Goal: Information Seeking & Learning: Learn about a topic

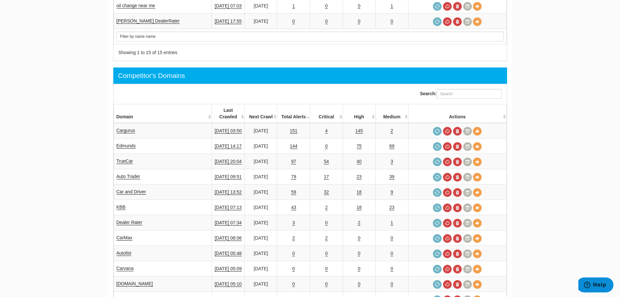
scroll to position [554, 0]
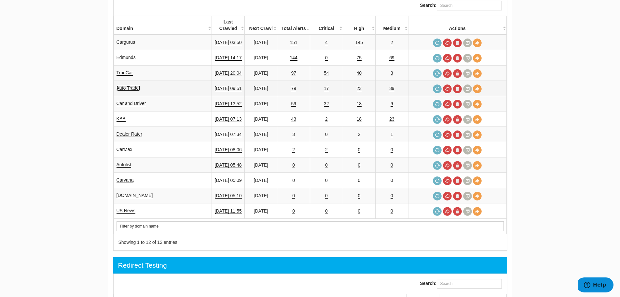
click at [130, 85] on link "Auto Trader" at bounding box center [129, 88] width 24 height 6
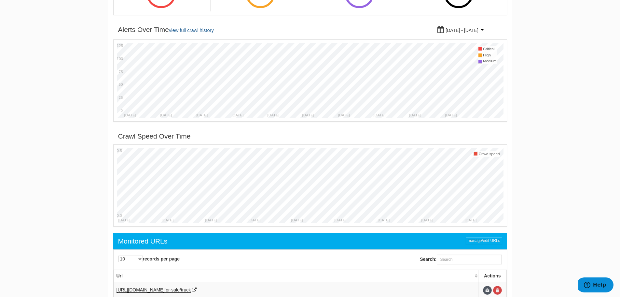
scroll to position [65, 0]
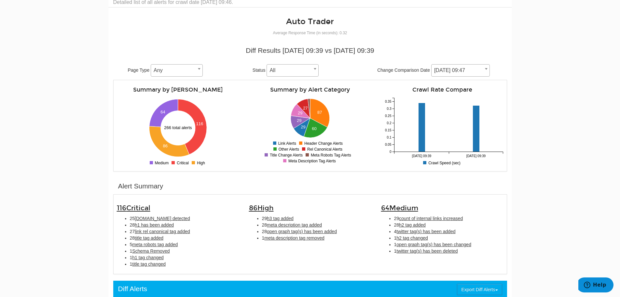
scroll to position [65, 0]
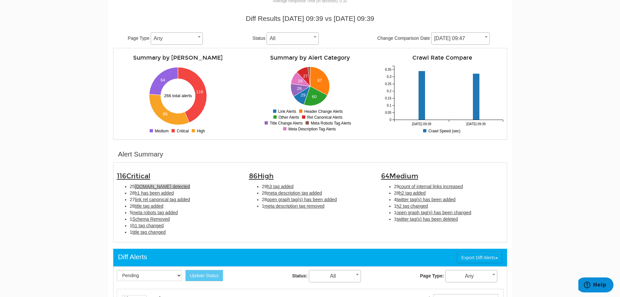
click at [154, 186] on span "[DOMAIN_NAME] detected" at bounding box center [162, 186] width 55 height 5
type input "[DOMAIN_NAME] detected"
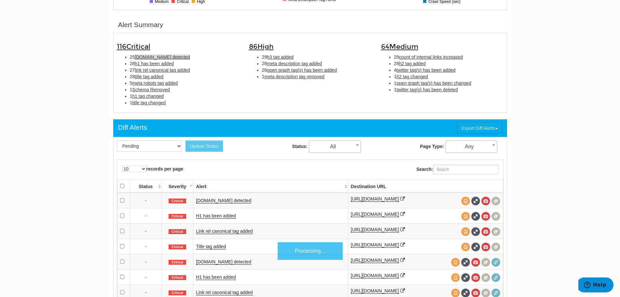
scroll to position [211, 0]
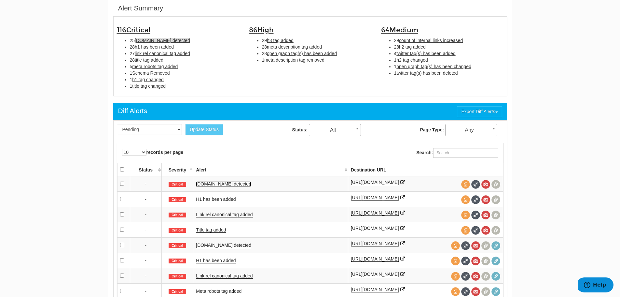
click at [228, 184] on link "[DOMAIN_NAME] detected" at bounding box center [223, 184] width 55 height 6
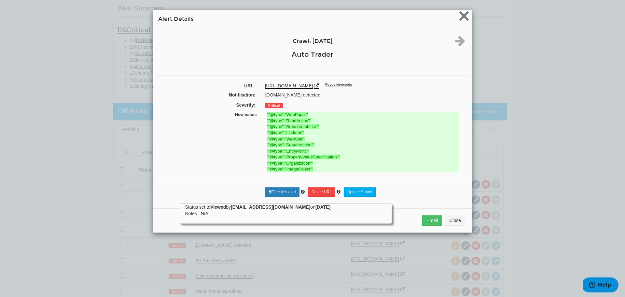
click at [461, 19] on span "×" at bounding box center [464, 16] width 11 height 22
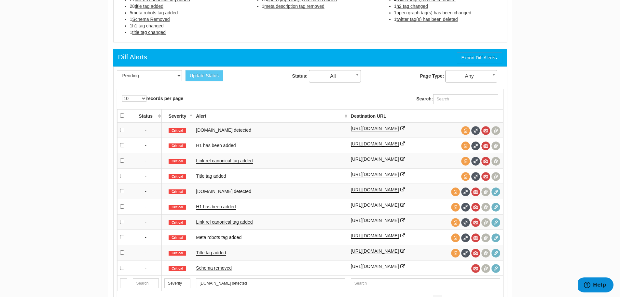
scroll to position [276, 0]
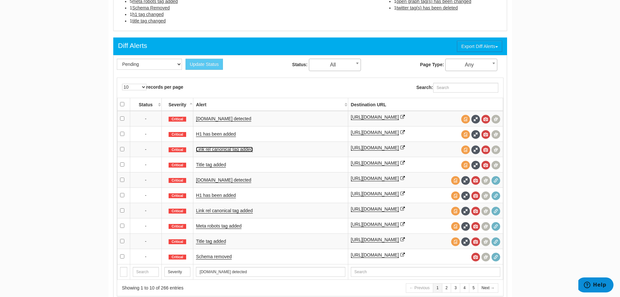
click at [235, 148] on link "Link rel canonical tag added" at bounding box center [224, 150] width 57 height 6
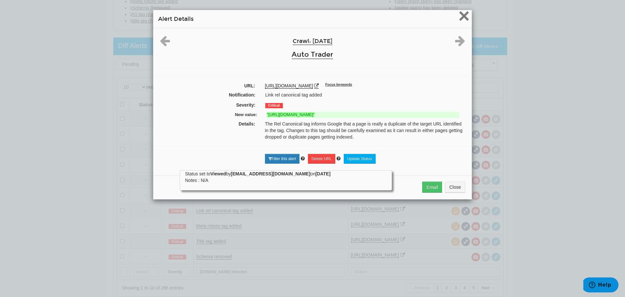
click at [459, 18] on span "×" at bounding box center [464, 16] width 11 height 22
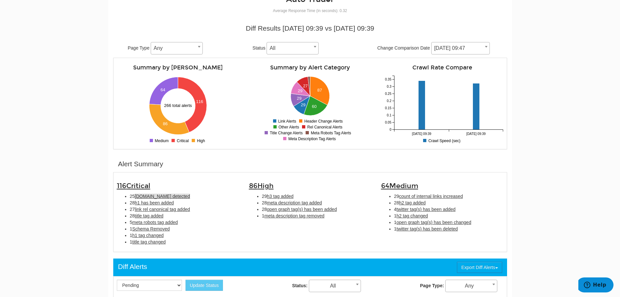
scroll to position [65, 0]
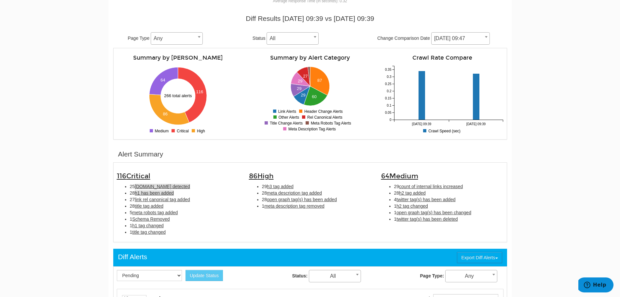
click at [154, 194] on span "h1 has been added" at bounding box center [154, 192] width 39 height 5
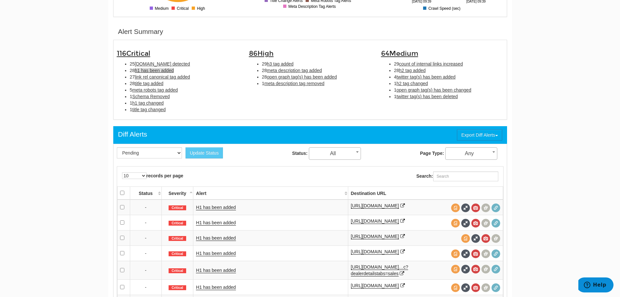
scroll to position [211, 0]
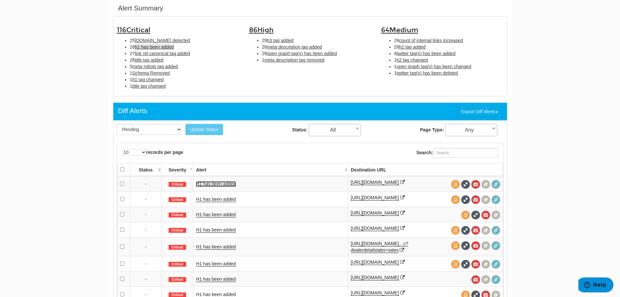
click at [228, 185] on link "H1 has been added" at bounding box center [216, 184] width 40 height 6
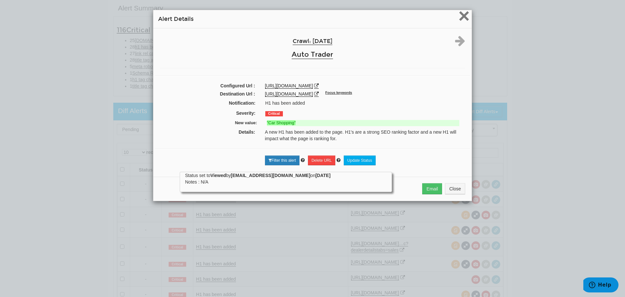
click at [460, 13] on span "×" at bounding box center [464, 16] width 11 height 22
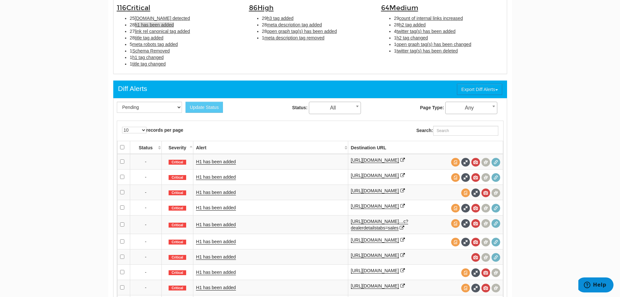
scroll to position [244, 0]
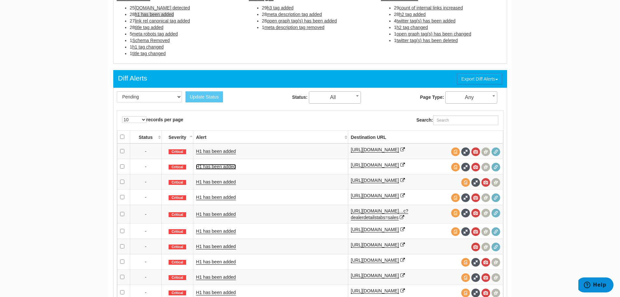
click at [221, 166] on link "H1 has been added" at bounding box center [216, 167] width 40 height 6
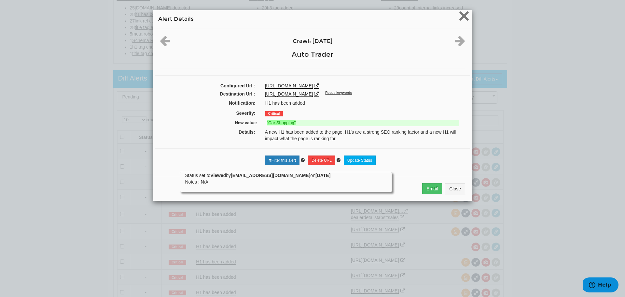
click at [459, 19] on span "×" at bounding box center [464, 16] width 11 height 22
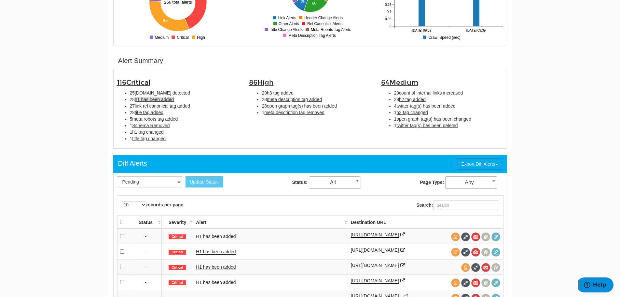
scroll to position [146, 0]
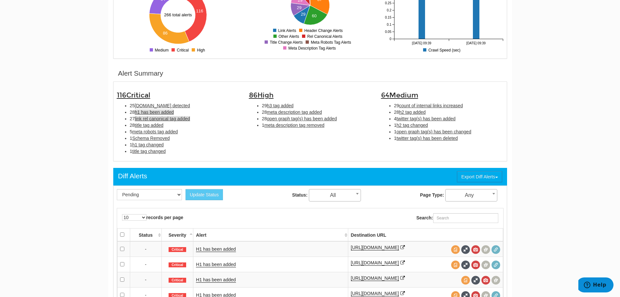
click at [154, 119] on span "link rel canonical tag added" at bounding box center [162, 118] width 55 height 5
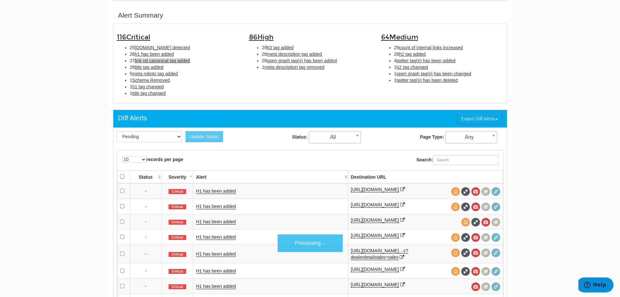
scroll to position [211, 0]
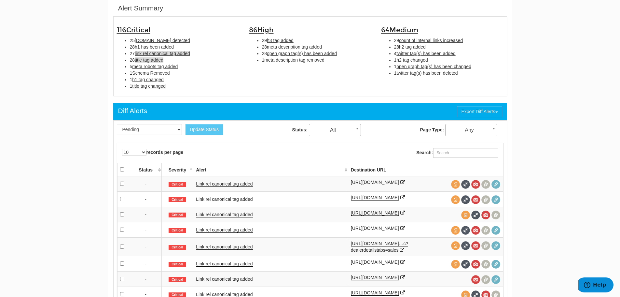
click at [160, 58] on span "title tag added" at bounding box center [149, 59] width 29 height 5
type input "title tag added"
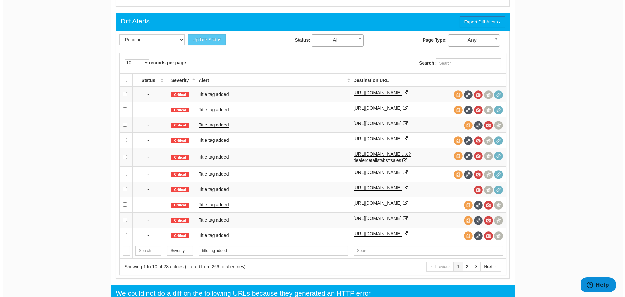
scroll to position [309, 0]
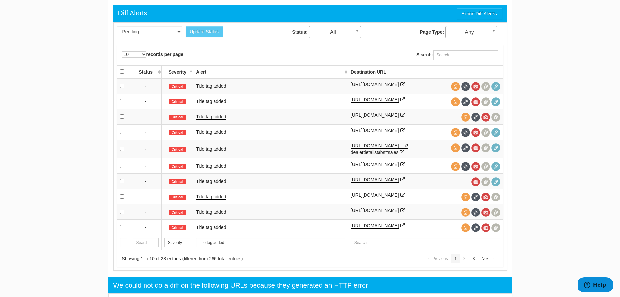
click at [211, 83] on td "Title tag added" at bounding box center [270, 86] width 155 height 16
click at [219, 87] on link "Title tag added" at bounding box center [211, 86] width 30 height 6
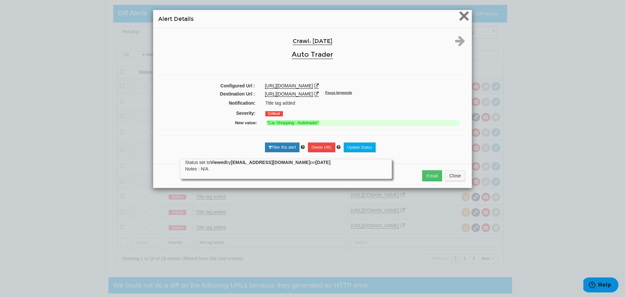
click at [460, 20] on span "×" at bounding box center [464, 16] width 11 height 22
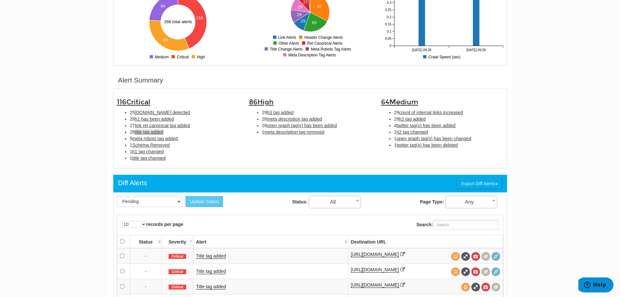
scroll to position [0, 0]
